Goal: Task Accomplishment & Management: Manage account settings

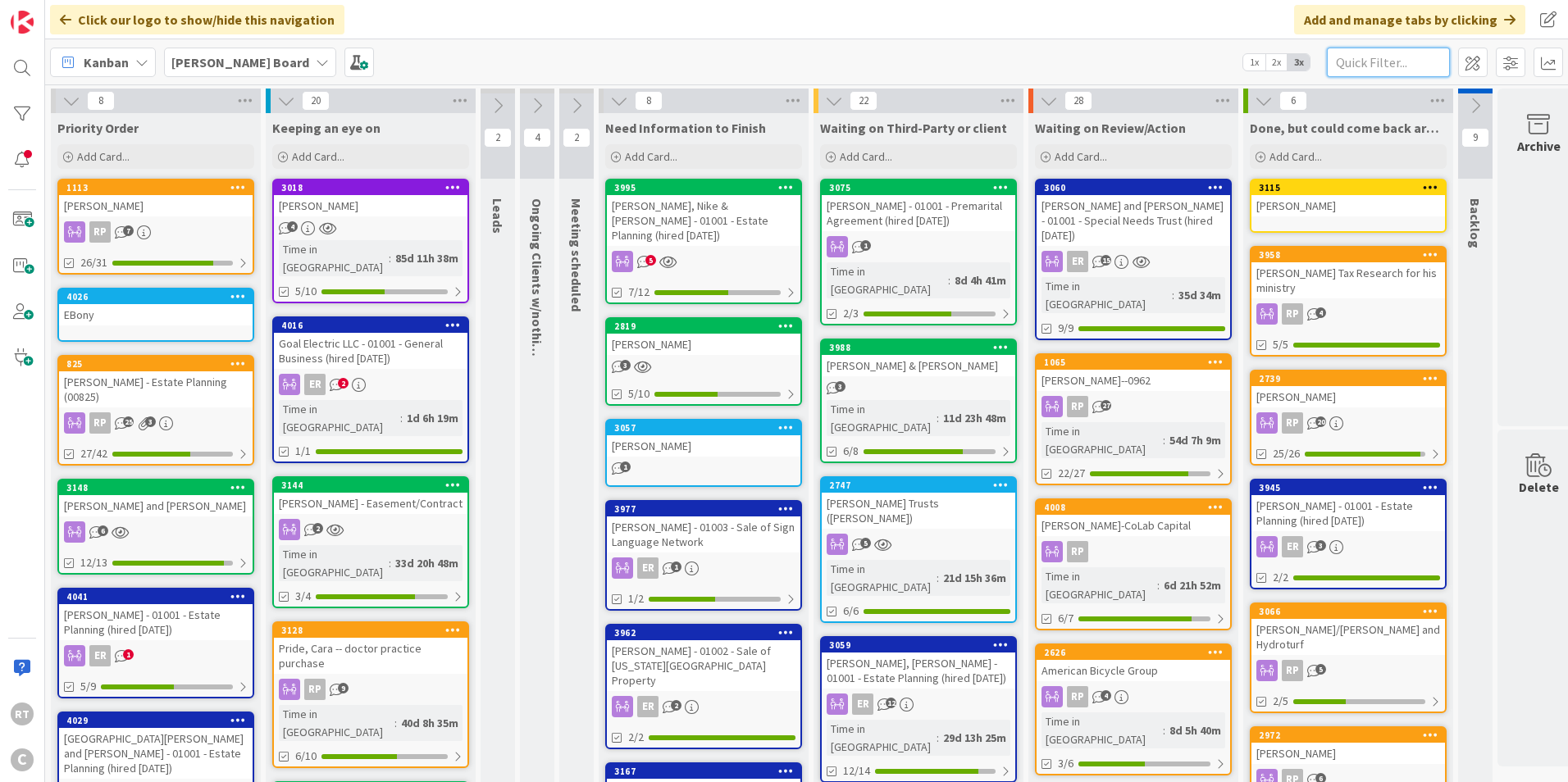
click at [1353, 66] on input "text" at bounding box center [1388, 62] width 123 height 29
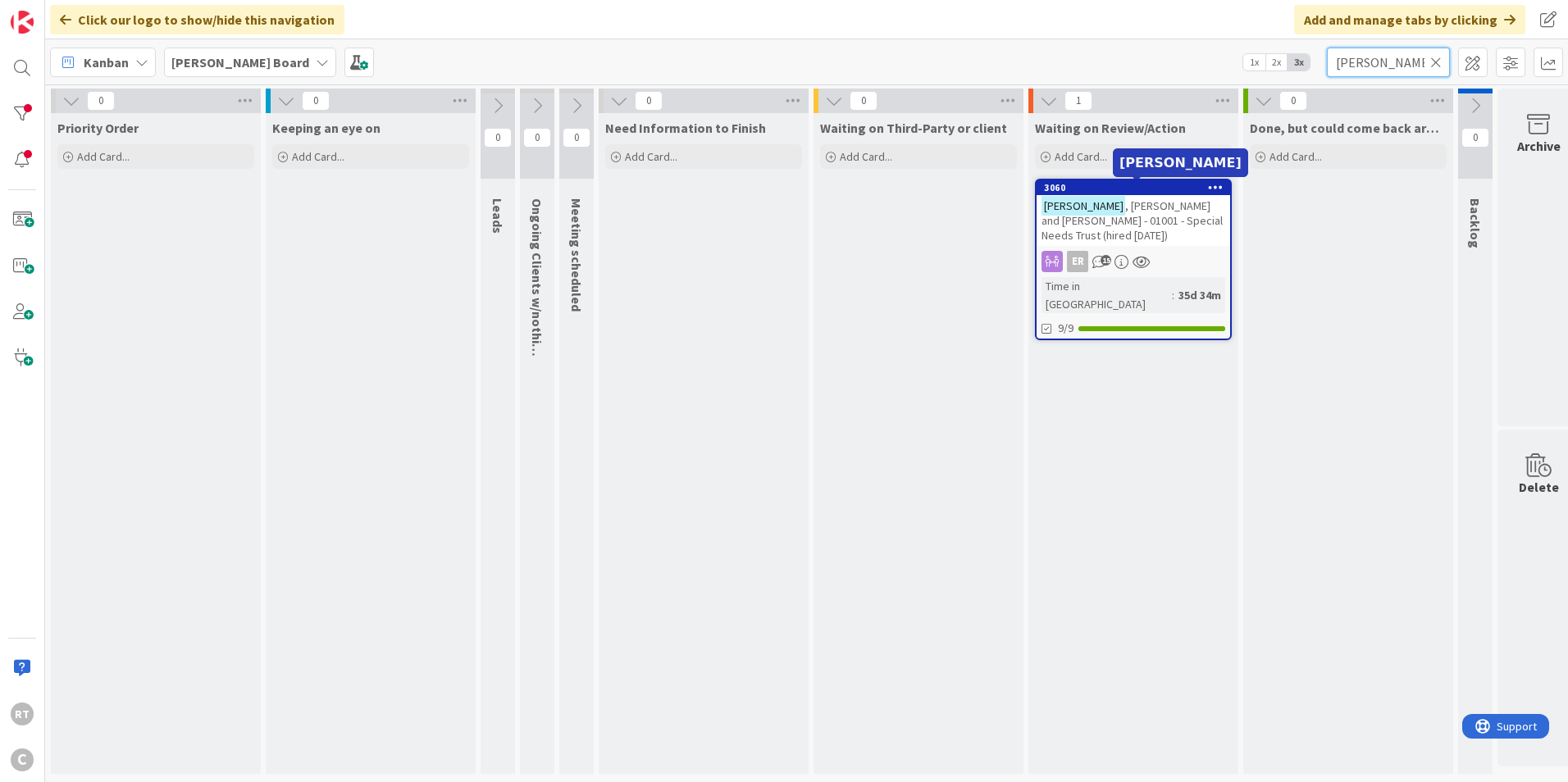
type input "[PERSON_NAME]"
click at [1140, 199] on span ", [PERSON_NAME] and [PERSON_NAME] - 01001 - Special Needs Trust (hired [DATE])" at bounding box center [1132, 221] width 181 height 45
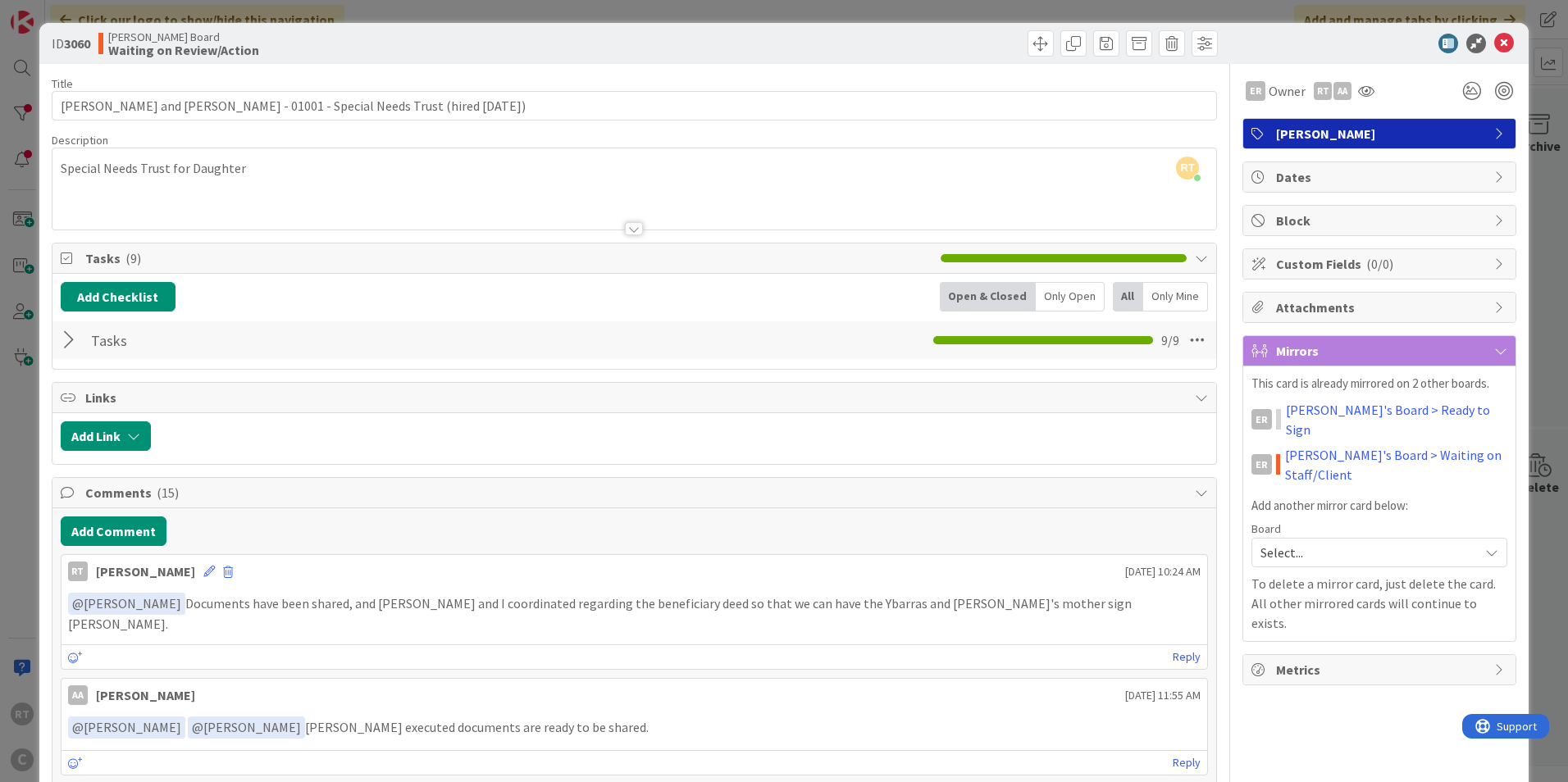
click at [70, 339] on div at bounding box center [71, 340] width 21 height 29
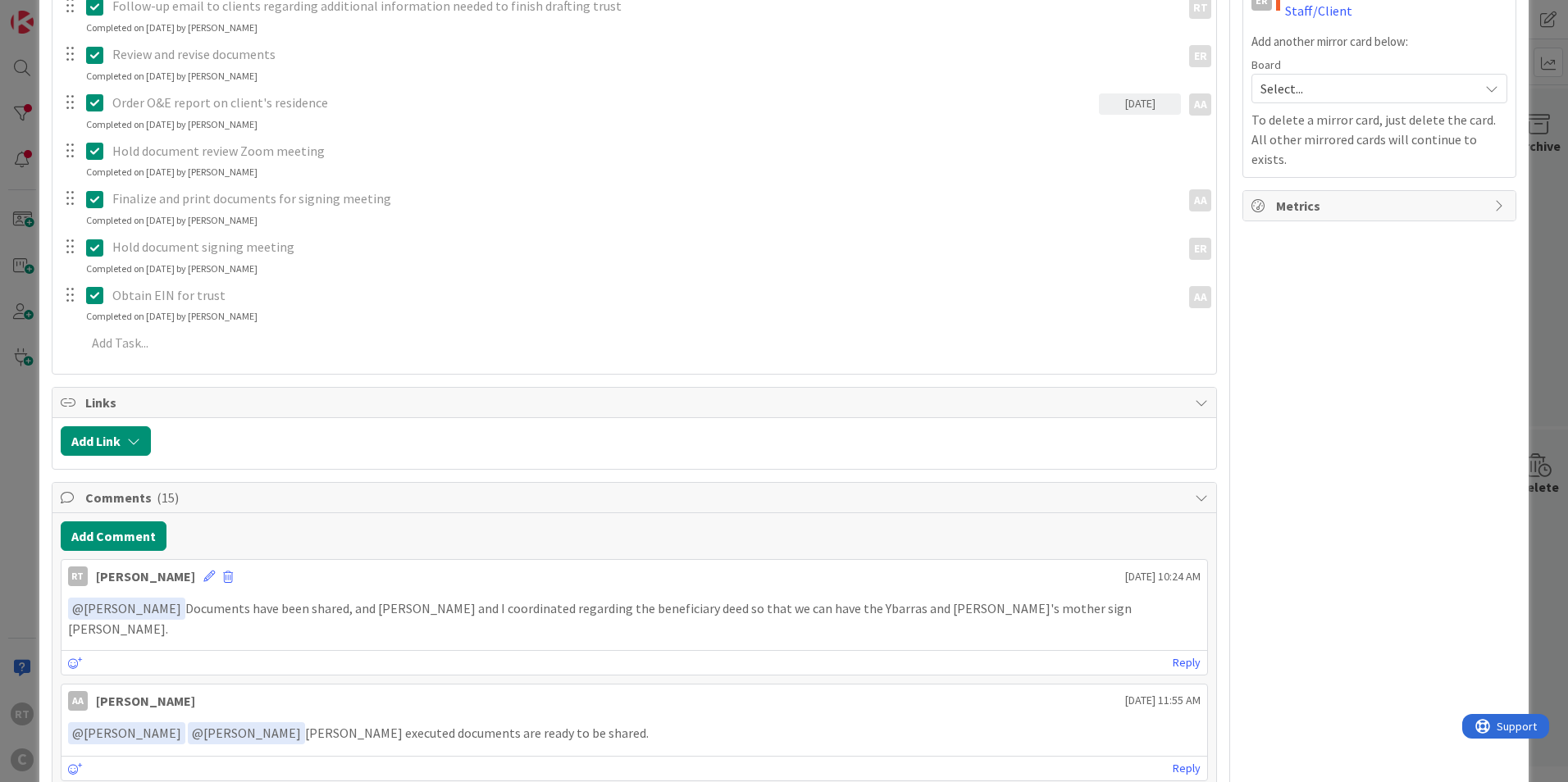
scroll to position [492, 0]
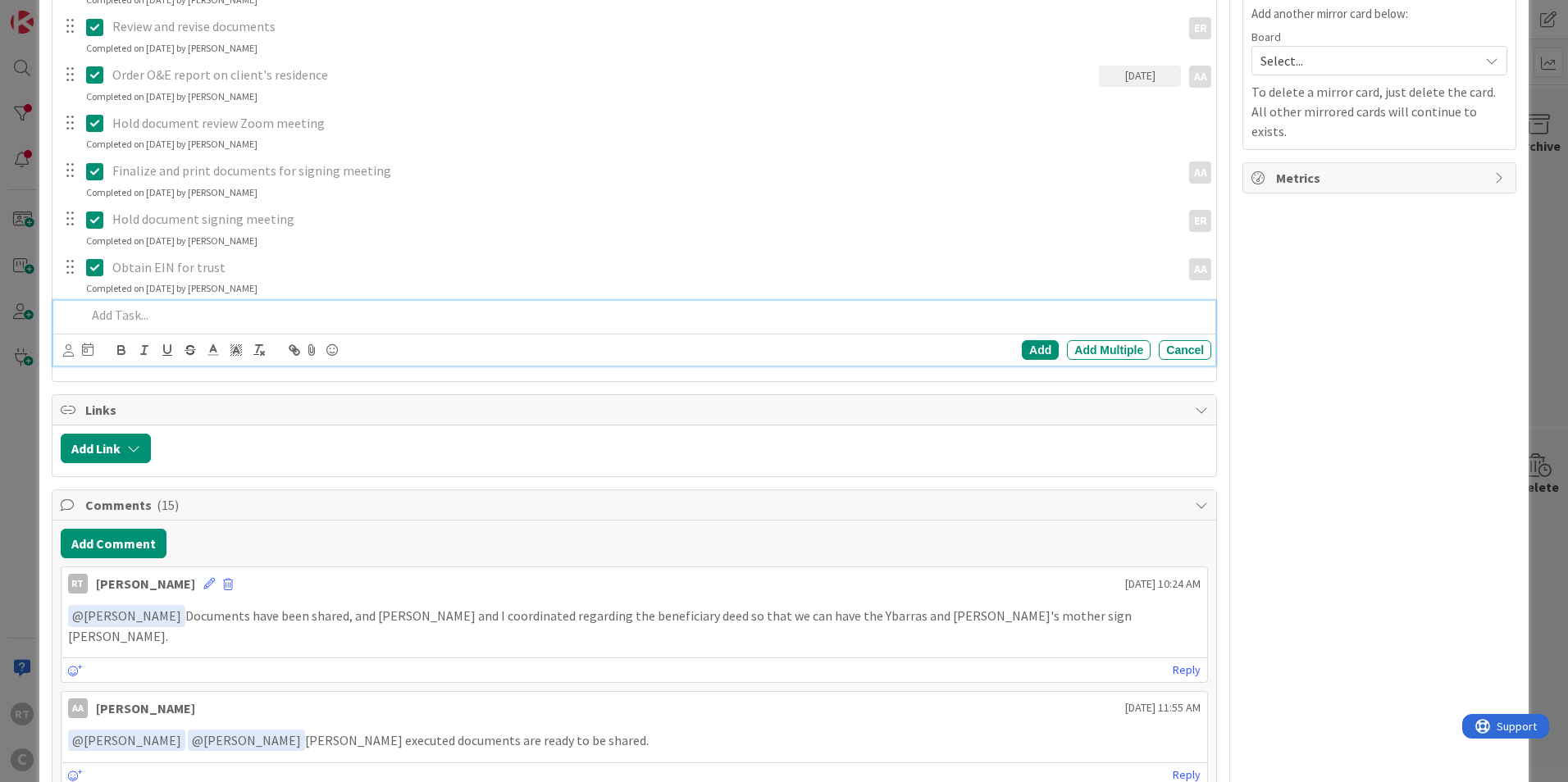
click at [119, 324] on p at bounding box center [646, 314] width 1119 height 18
click at [85, 345] on icon at bounding box center [88, 348] width 12 height 13
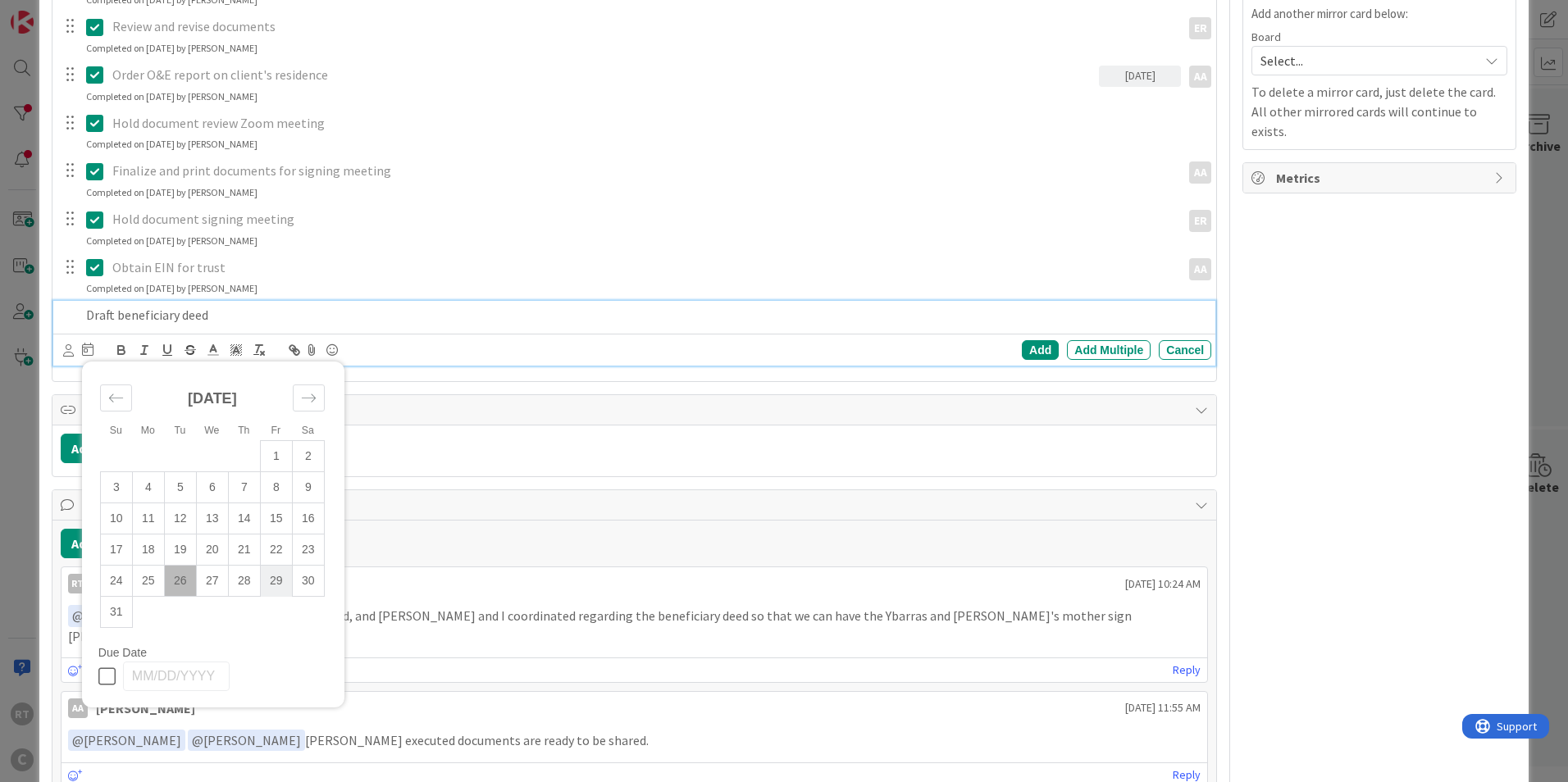
click at [266, 576] on td "29" at bounding box center [275, 582] width 32 height 31
click at [76, 347] on div "Su Mo Tu We Th Fr Sa [DATE] 1 2 3 4 5 6 7 8 9 10 11 12 13 14 15 16 17 18 19 20 …" at bounding box center [78, 350] width 30 height 19
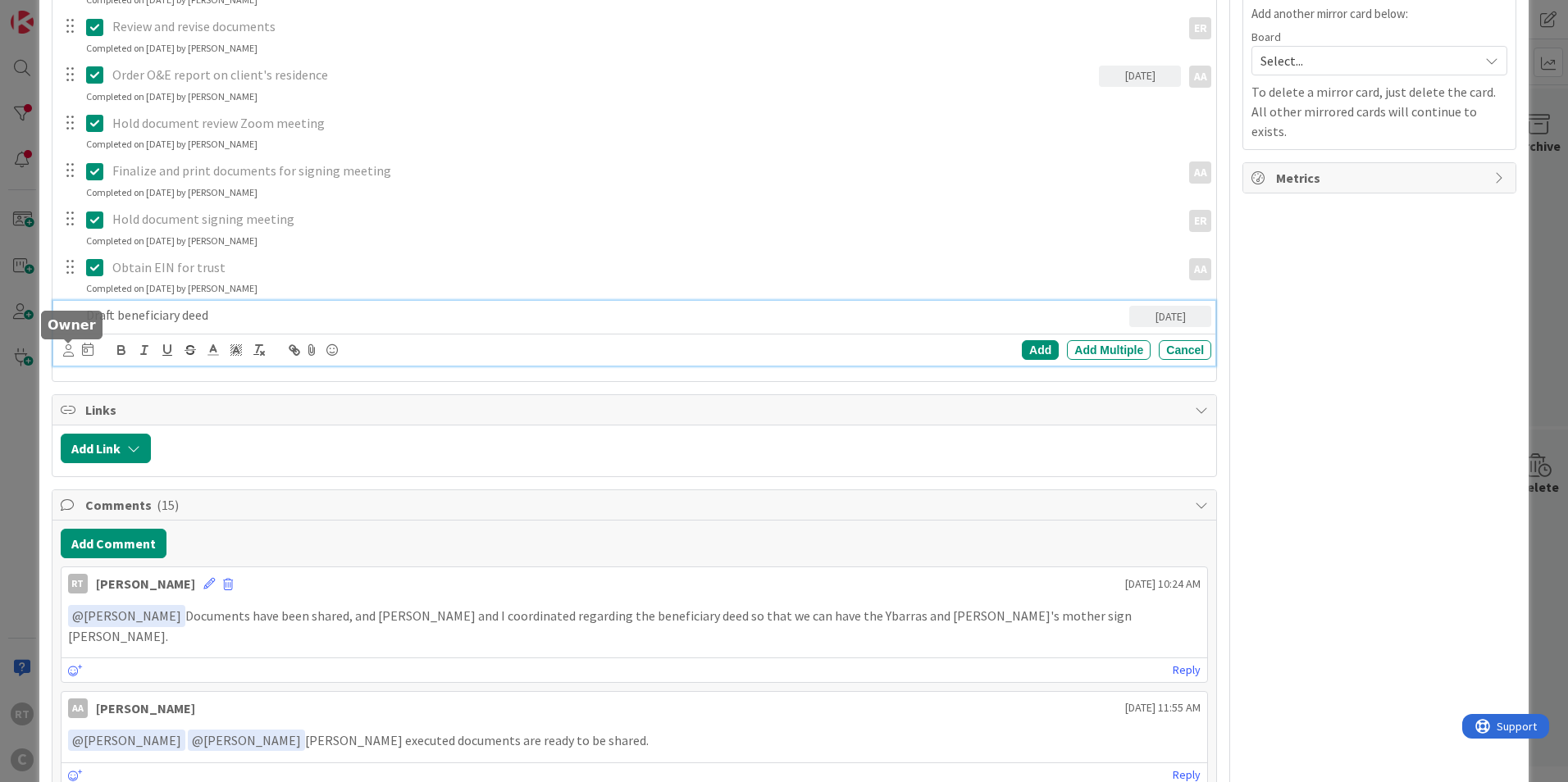
click at [72, 347] on icon at bounding box center [68, 350] width 11 height 13
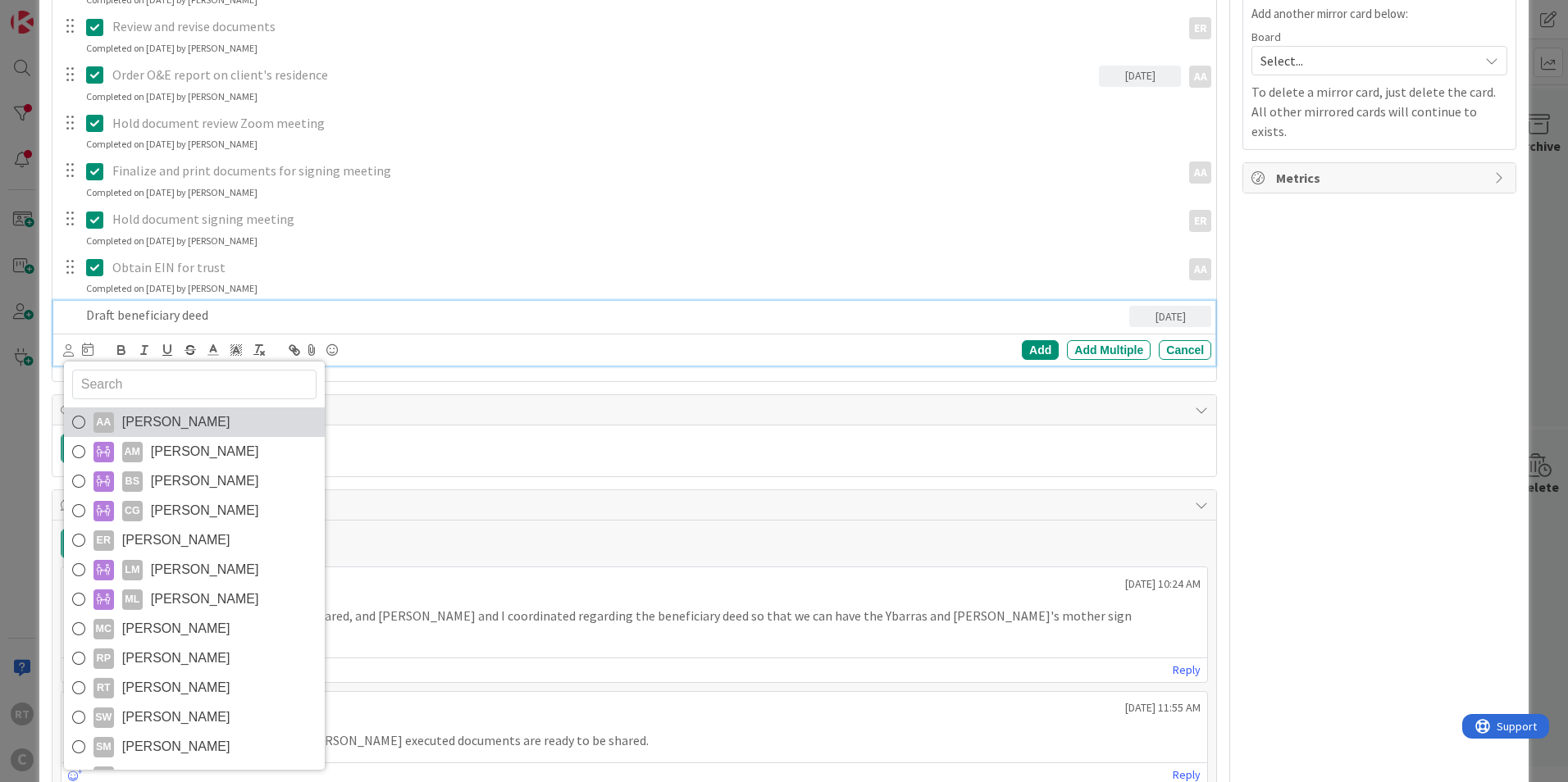
click at [160, 424] on span "[PERSON_NAME]" at bounding box center [176, 422] width 108 height 24
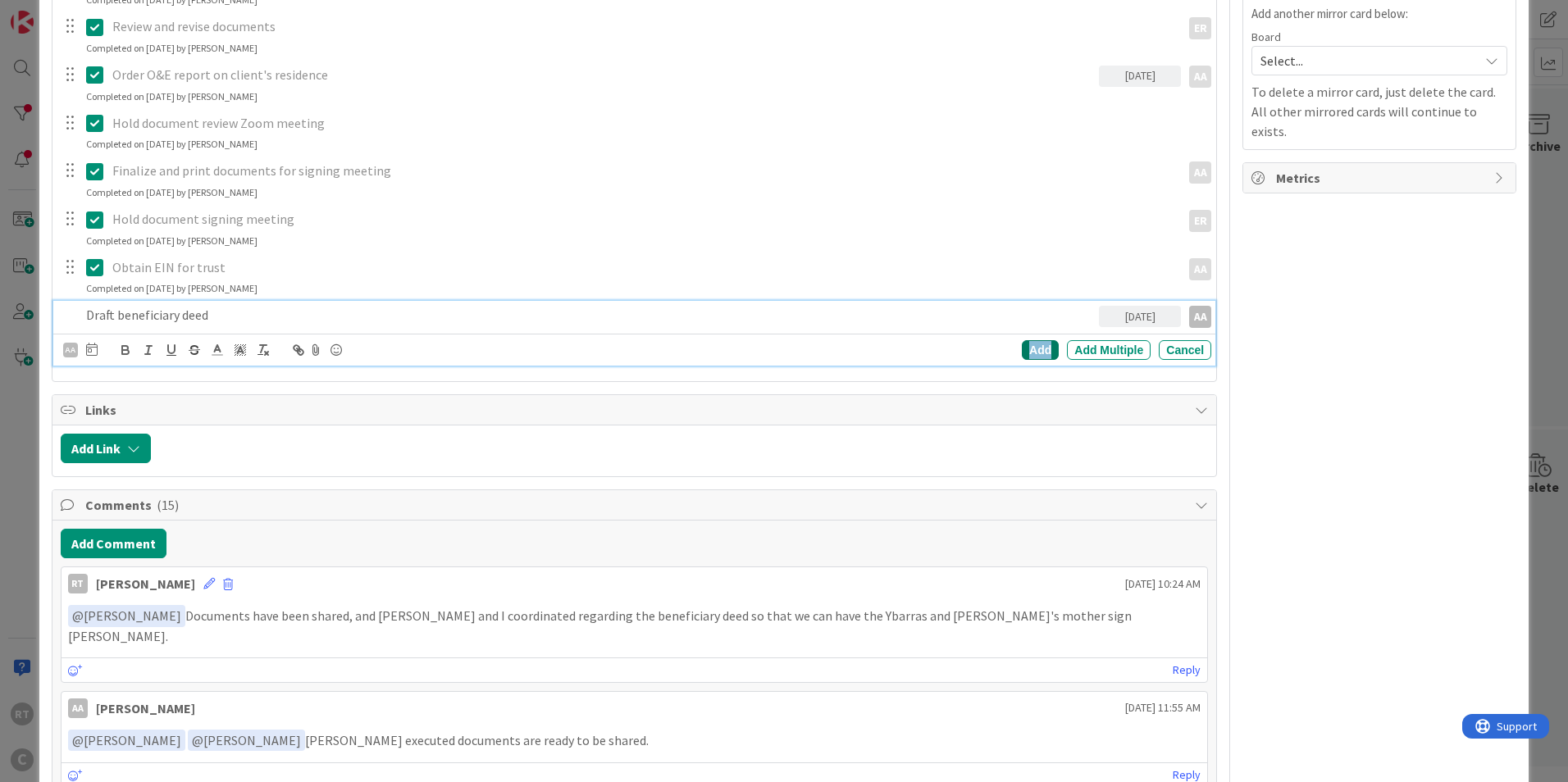
click at [1021, 347] on div "Add" at bounding box center [1040, 350] width 37 height 19
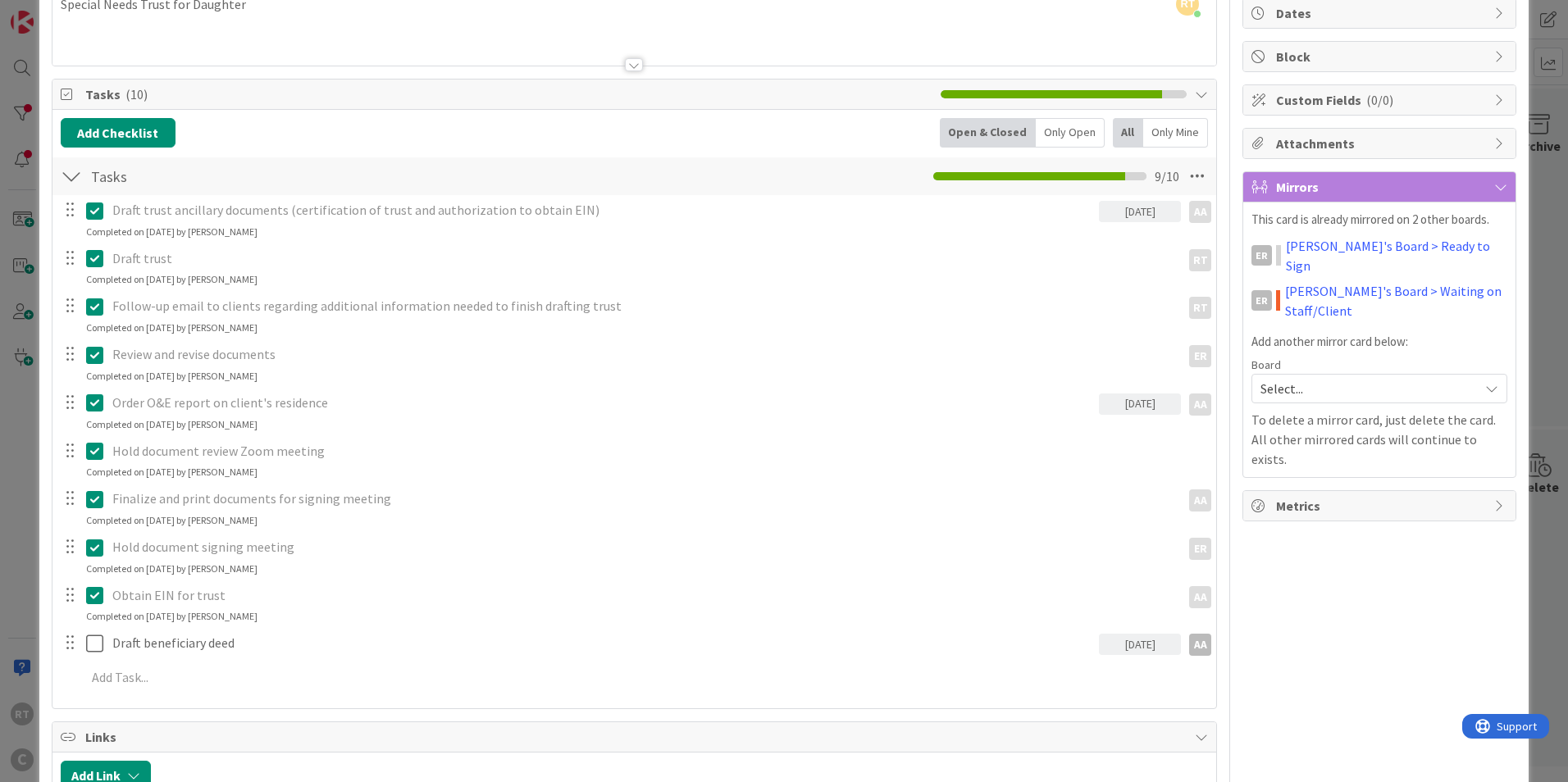
scroll to position [0, 0]
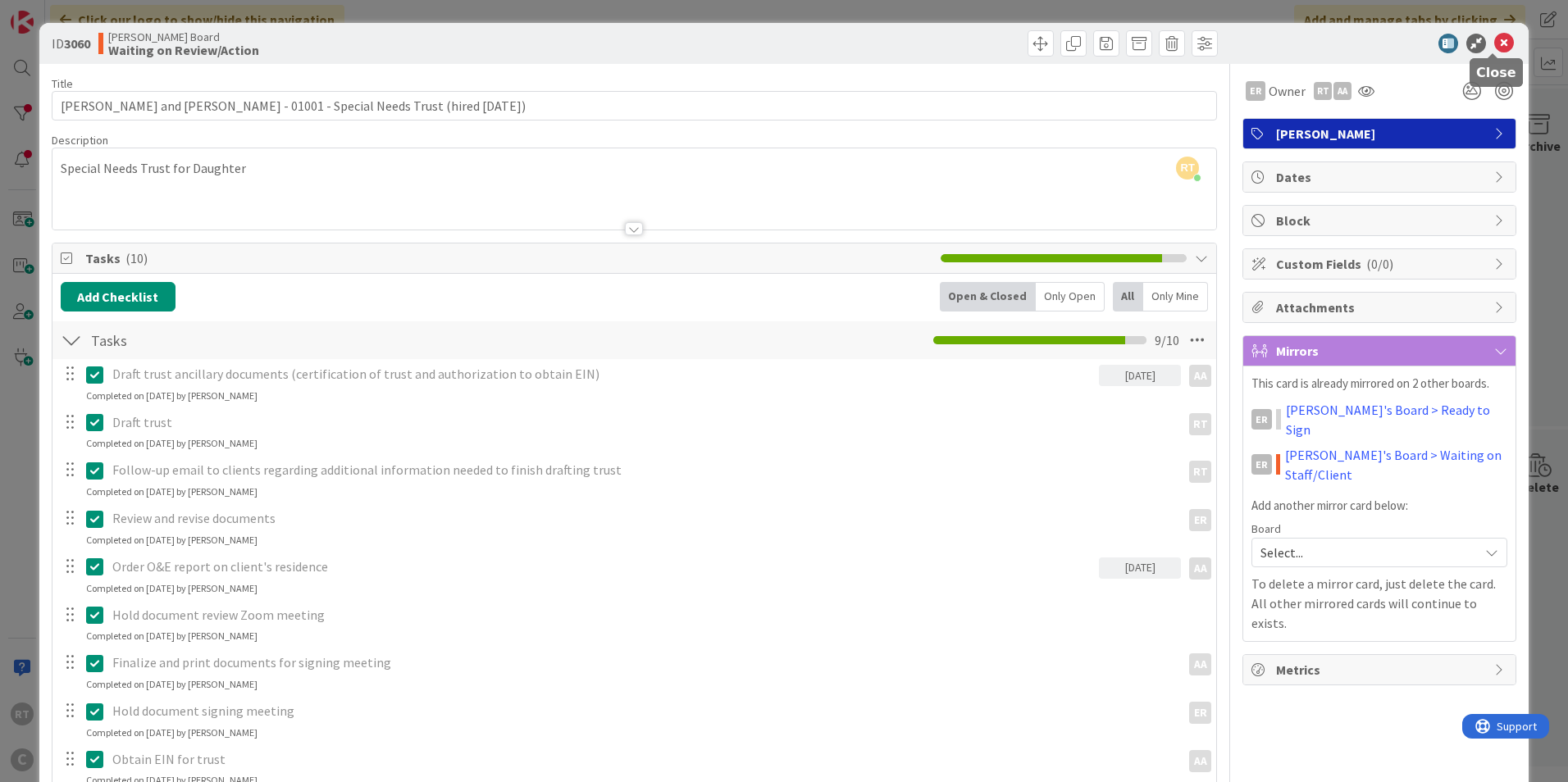
click at [1494, 44] on icon at bounding box center [1504, 44] width 19 height 19
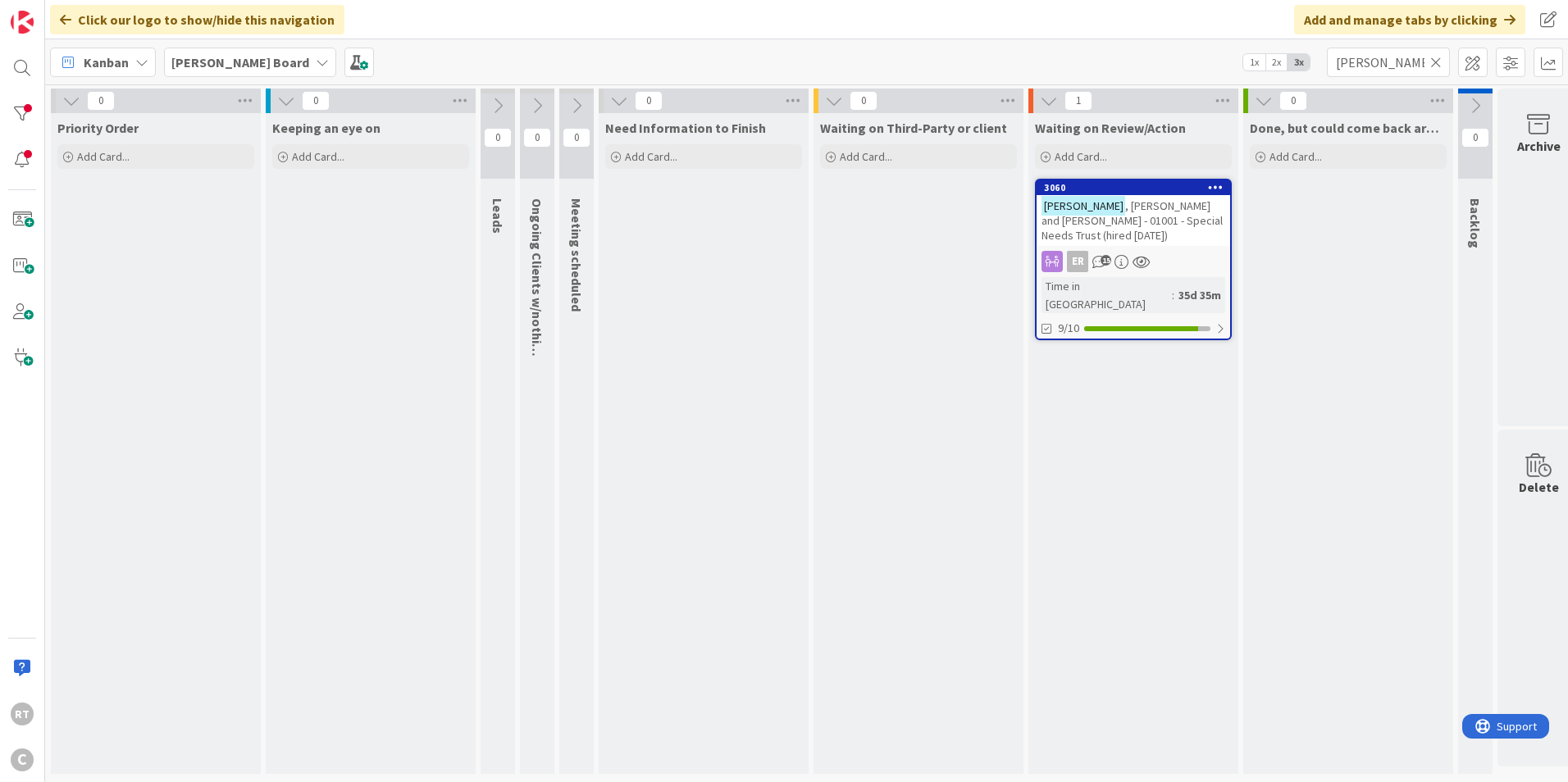
click at [1435, 64] on icon at bounding box center [1436, 61] width 12 height 15
